Goal: Obtain resource: Obtain resource

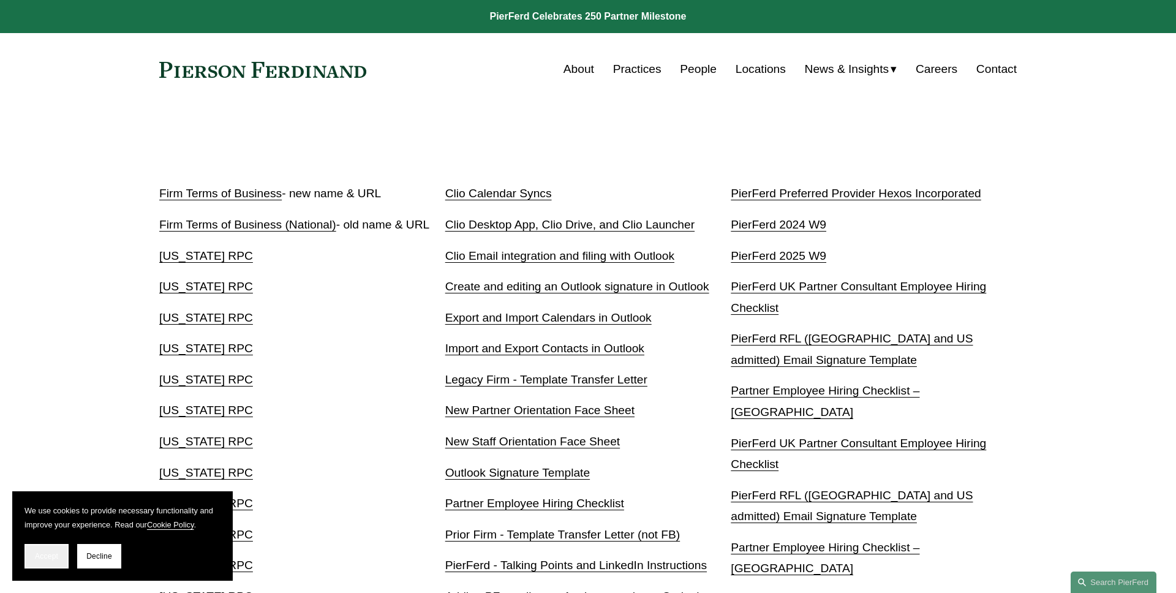
click at [50, 555] on span "Accept" at bounding box center [46, 556] width 23 height 9
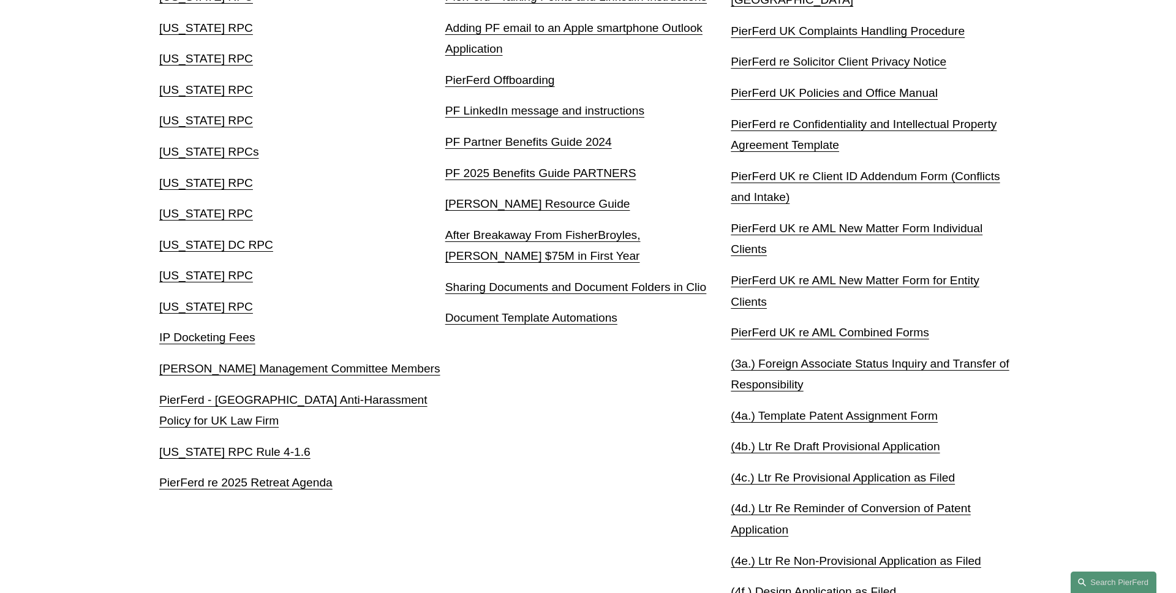
scroll to position [607, 0]
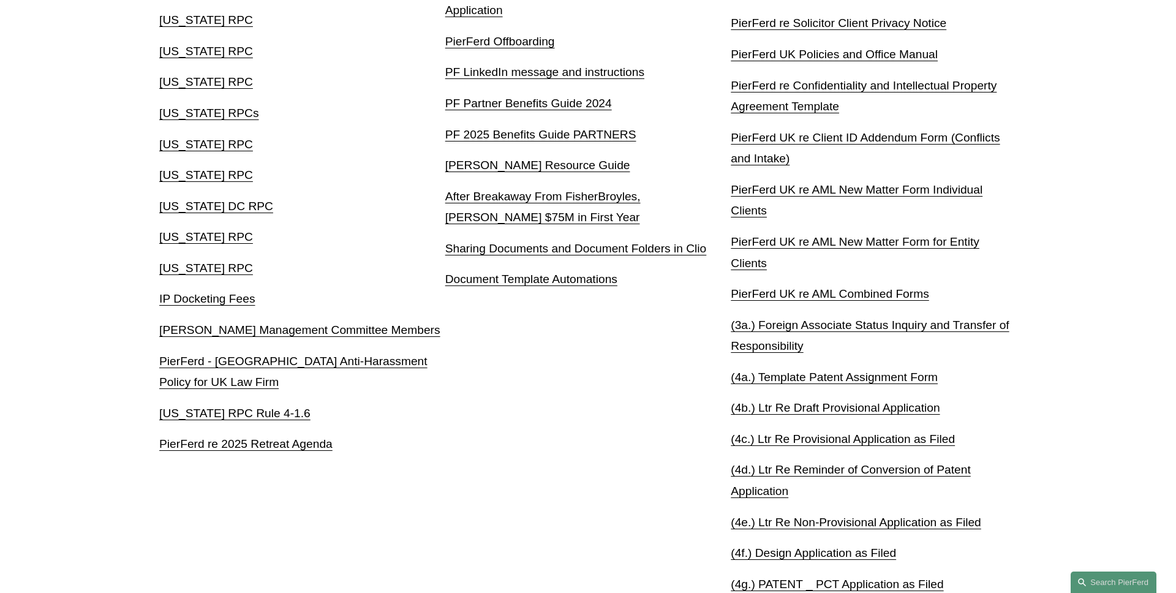
click at [310, 441] on link "PierFerd re 2025 Retreat Agenda" at bounding box center [245, 443] width 173 height 13
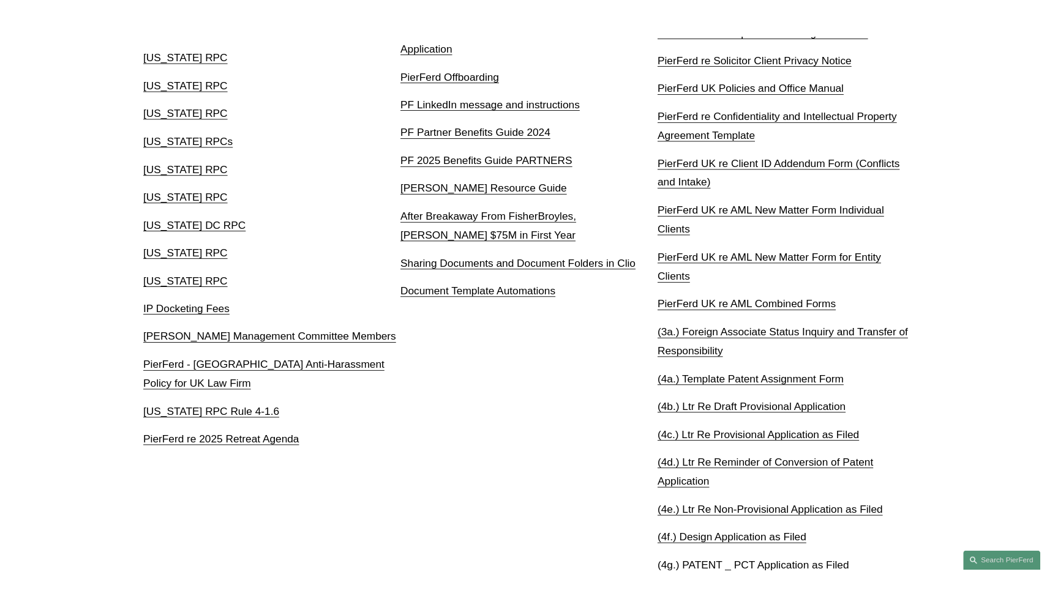
scroll to position [607, 0]
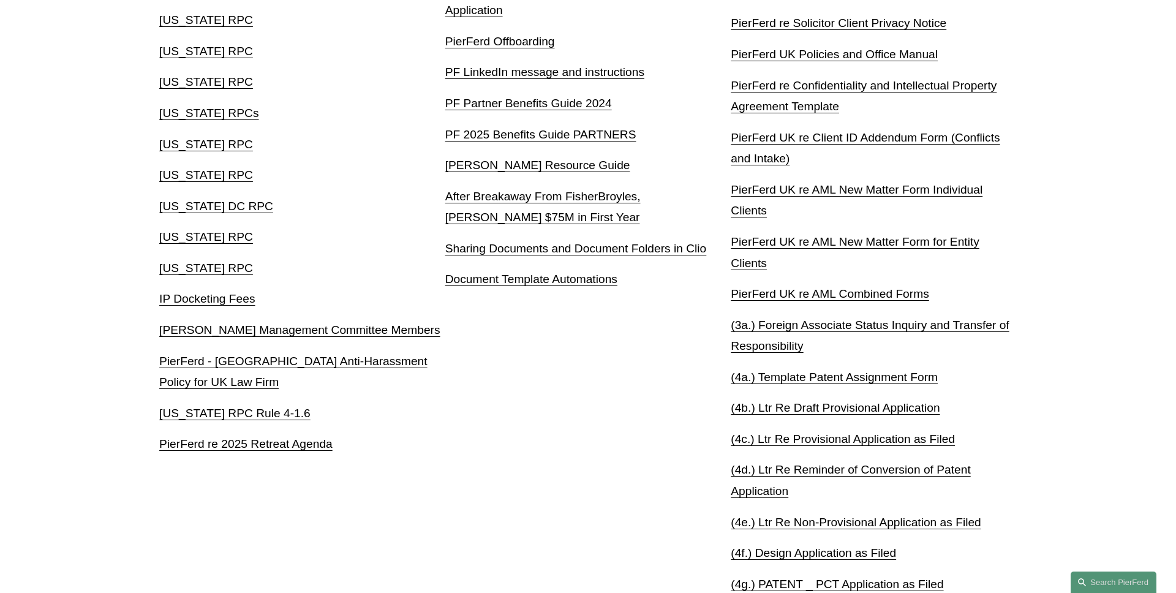
click at [315, 447] on link "PierFerd re 2025 Retreat Agenda" at bounding box center [245, 443] width 173 height 13
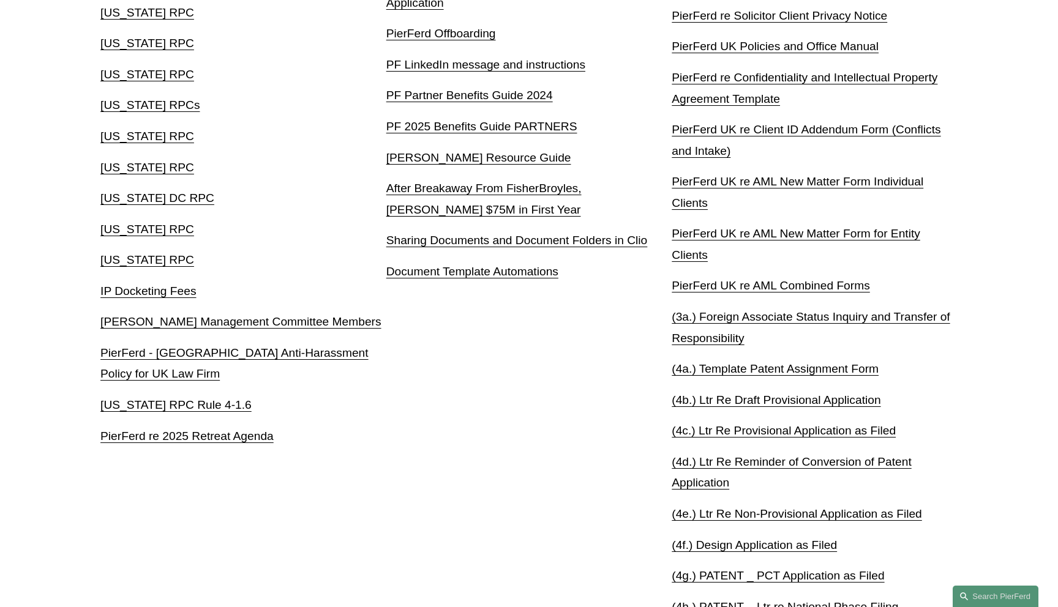
click at [460, 366] on div "Clio Calendar Syncs Clio Desktop App, Clio Drive, and Clio Launcher Clio Email …" at bounding box center [529, 85] width 286 height 1032
